Goal: Information Seeking & Learning: Learn about a topic

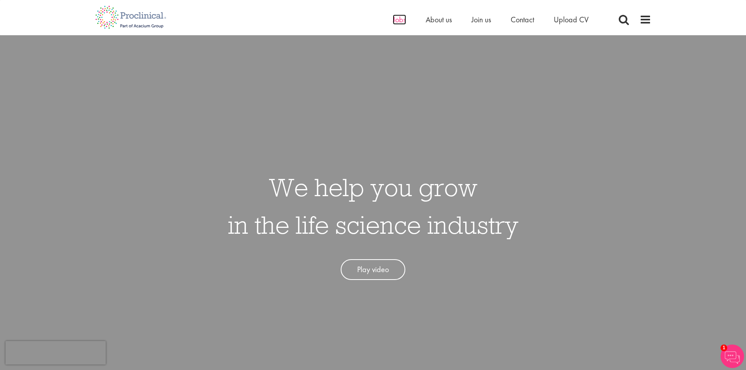
click at [393, 22] on span "Jobs" at bounding box center [399, 19] width 13 height 10
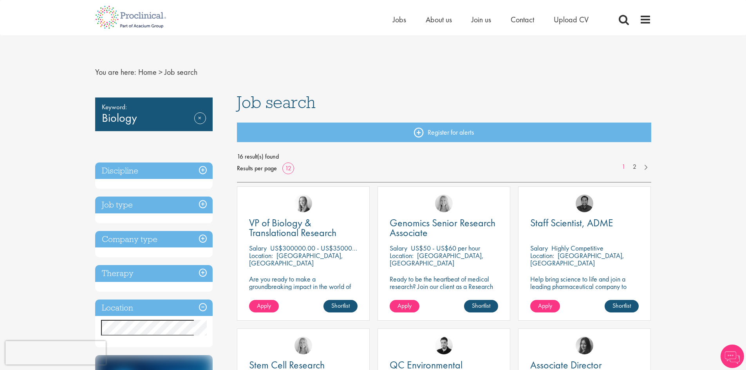
click at [147, 211] on h3 "Job type" at bounding box center [153, 205] width 117 height 17
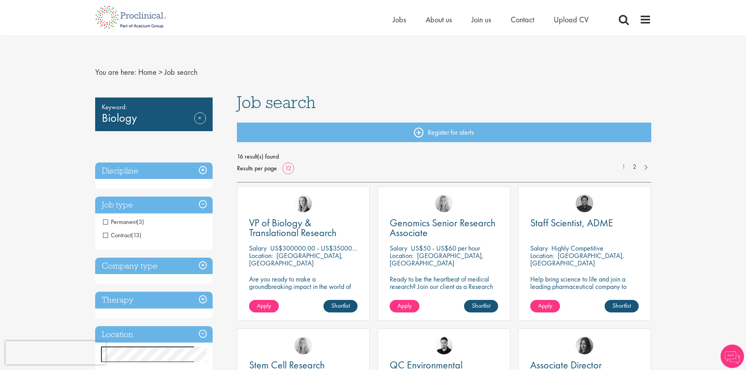
click at [138, 166] on h3 "Discipline" at bounding box center [153, 171] width 117 height 17
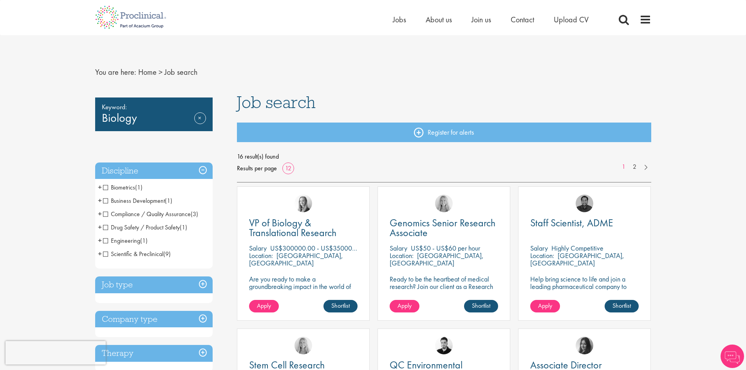
click at [113, 286] on h3 "Job type" at bounding box center [153, 285] width 117 height 17
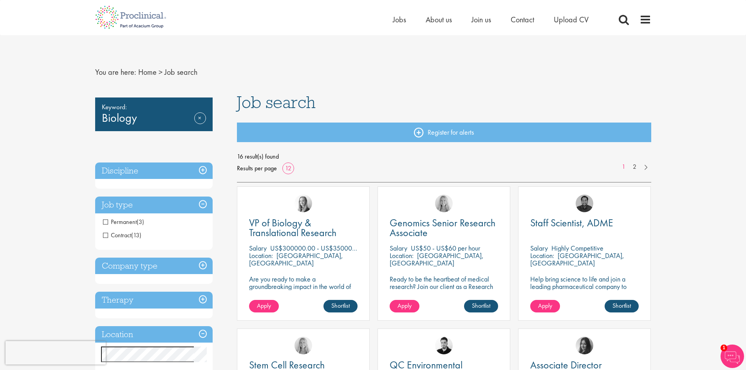
click at [114, 224] on span "Permanent" at bounding box center [120, 222] width 34 height 8
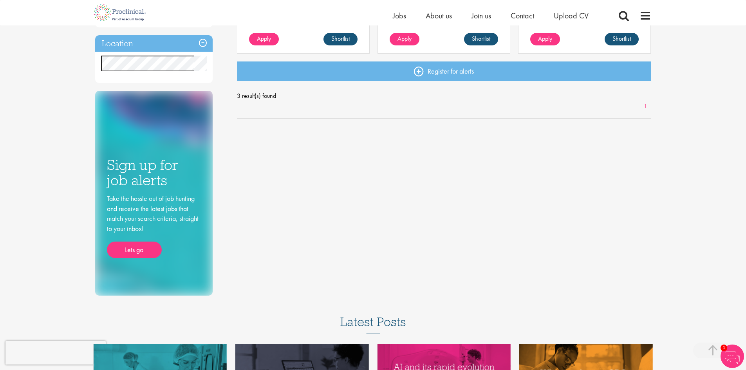
scroll to position [313, 0]
